Goal: Task Accomplishment & Management: Use online tool/utility

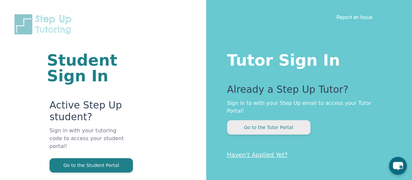
click at [271, 122] on button "Go to the Tutor Portal" at bounding box center [268, 127] width 83 height 14
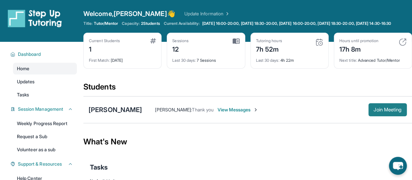
click at [395, 111] on span "Join Meeting" at bounding box center [388, 110] width 28 height 4
click at [388, 111] on span "Join Meeting" at bounding box center [388, 110] width 28 height 4
